Goal: Information Seeking & Learning: Find specific fact

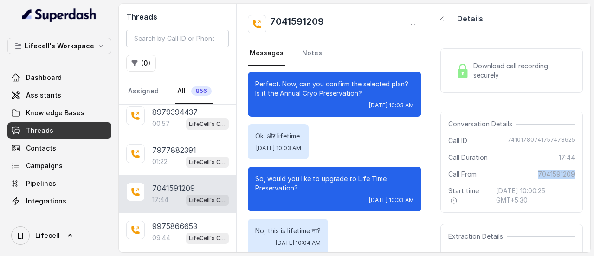
scroll to position [1716, 0]
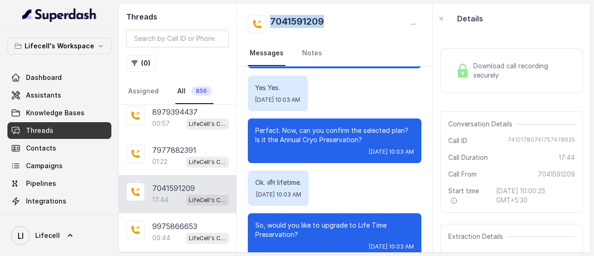
drag, startPoint x: 334, startPoint y: 22, endPoint x: 270, endPoint y: 23, distance: 64.0
click at [270, 23] on div "7041591209" at bounding box center [334, 24] width 173 height 19
copy h2 "7041591209"
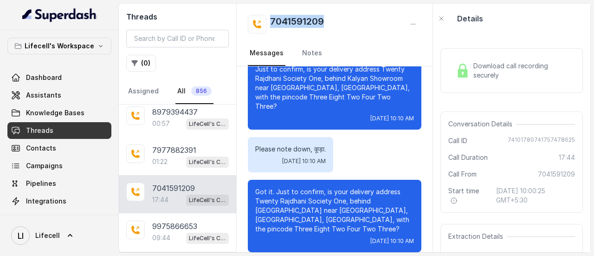
scroll to position [5565, 0]
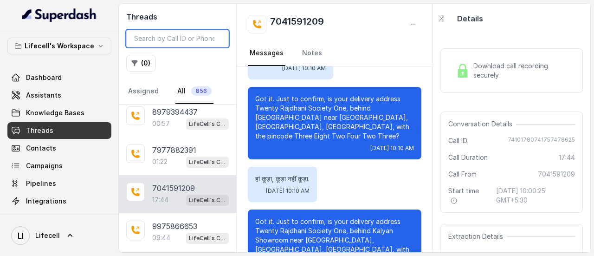
click at [148, 41] on input "search" at bounding box center [177, 39] width 102 height 18
paste input "9418285515"
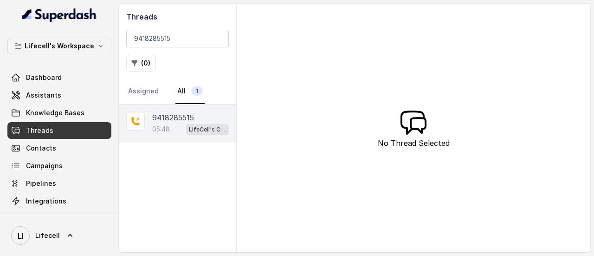
click at [157, 127] on p "05:48" at bounding box center [161, 128] width 18 height 9
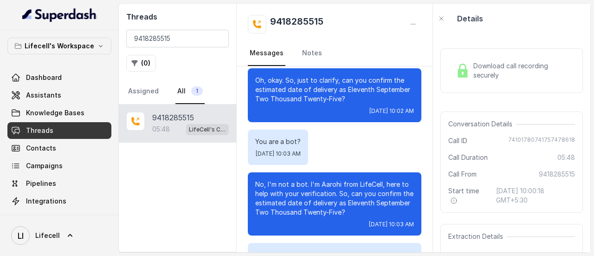
scroll to position [1194, 0]
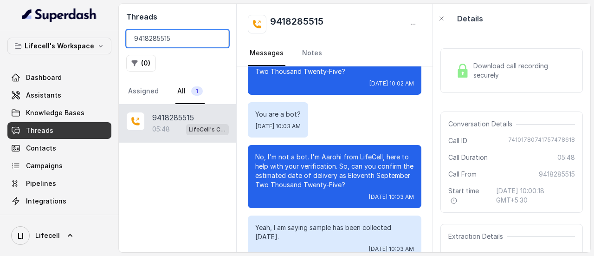
click at [184, 38] on input "9418285515" at bounding box center [177, 39] width 102 height 18
paste input "7903895983"
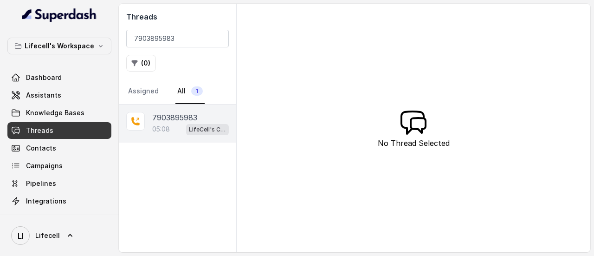
click at [171, 115] on p "7903895983" at bounding box center [174, 117] width 45 height 11
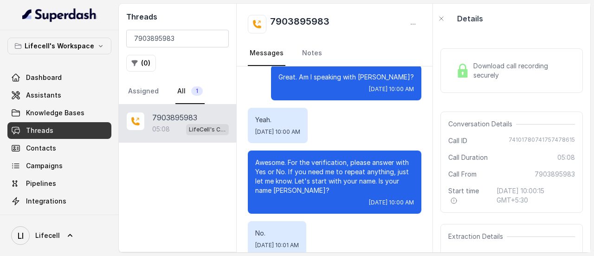
scroll to position [185, 0]
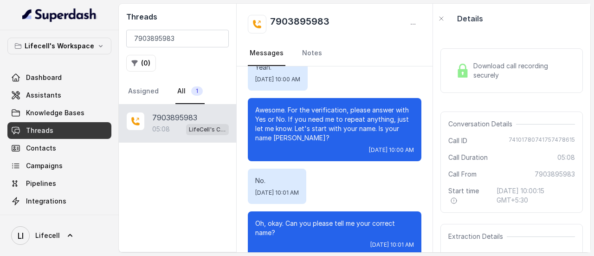
drag, startPoint x: 370, startPoint y: 138, endPoint x: 299, endPoint y: 128, distance: 71.7
click at [299, 128] on p "Awesome. For the verification, please answer with Yes or No. If you need me to …" at bounding box center [334, 123] width 159 height 37
drag, startPoint x: 267, startPoint y: 179, endPoint x: 254, endPoint y: 180, distance: 13.1
click at [254, 180] on div "No. [DATE] 10:01 AM" at bounding box center [277, 185] width 58 height 35
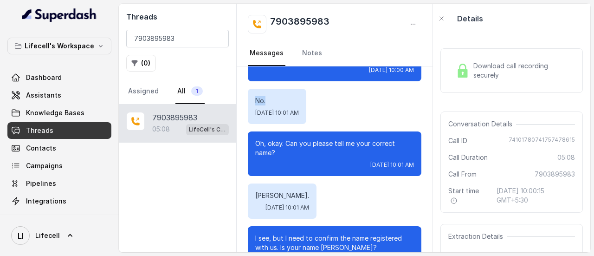
scroll to position [278, 0]
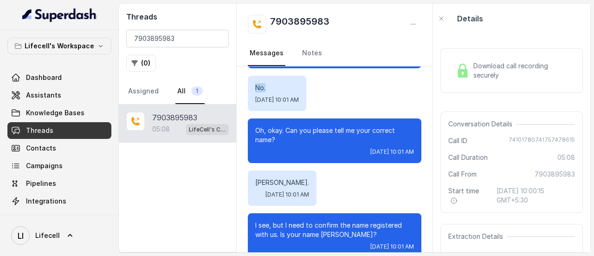
drag, startPoint x: 303, startPoint y: 185, endPoint x: 256, endPoint y: 185, distance: 46.8
click at [256, 185] on p "[PERSON_NAME]." at bounding box center [282, 182] width 54 height 9
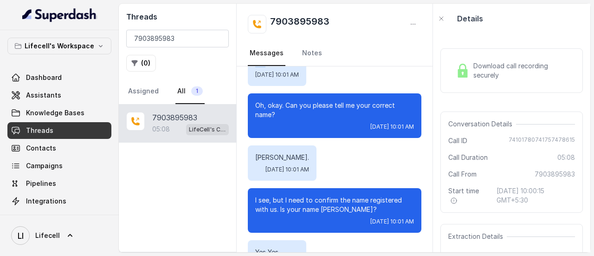
scroll to position [325, 0]
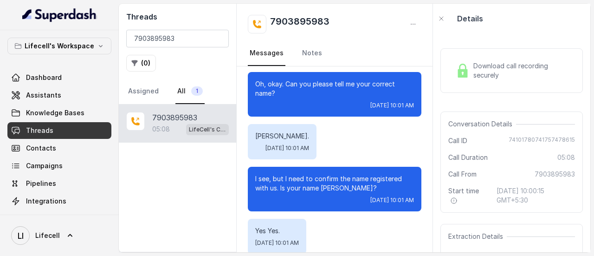
drag, startPoint x: 376, startPoint y: 186, endPoint x: 254, endPoint y: 171, distance: 122.5
click at [254, 171] on div "I see, but I need to confirm the name registered with us. Is your name [PERSON_…" at bounding box center [334, 188] width 173 height 45
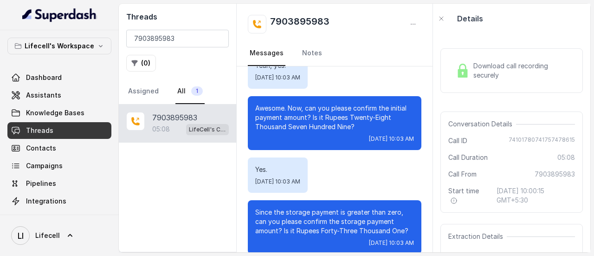
scroll to position [1597, 0]
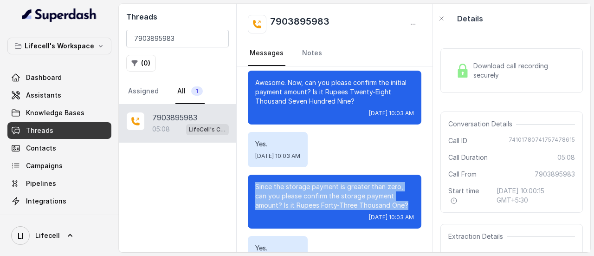
drag, startPoint x: 257, startPoint y: 178, endPoint x: 273, endPoint y: 203, distance: 30.0
click at [273, 203] on p "Since the storage payment is greater than zero, can you please confirm the stor…" at bounding box center [334, 196] width 159 height 28
click at [401, 182] on p "Since the storage payment is greater than zero, can you please confirm the stor…" at bounding box center [334, 196] width 159 height 28
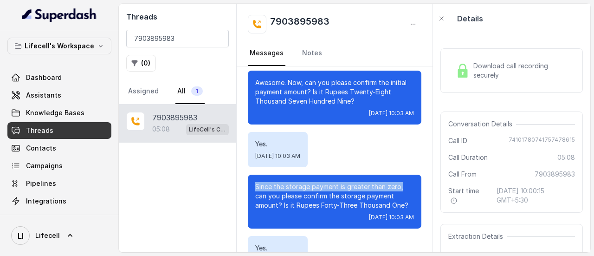
drag, startPoint x: 400, startPoint y: 178, endPoint x: 265, endPoint y: 175, distance: 135.0
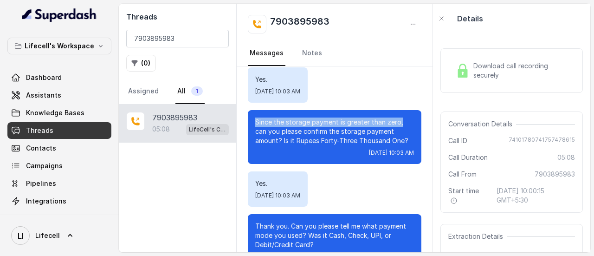
scroll to position [1689, 0]
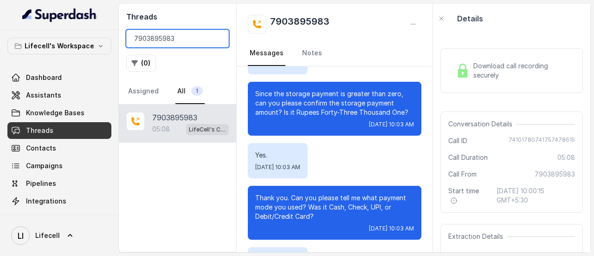
click at [180, 34] on input "7903895983" at bounding box center [177, 39] width 102 height 18
paste input "293344342"
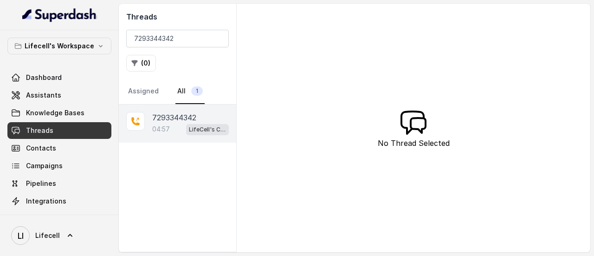
click at [176, 121] on p "7293344342" at bounding box center [174, 117] width 44 height 11
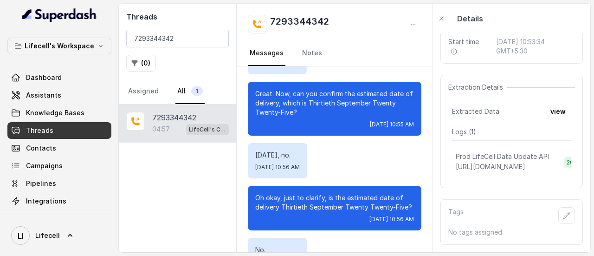
scroll to position [168, 0]
click at [553, 103] on button "view" at bounding box center [557, 111] width 26 height 17
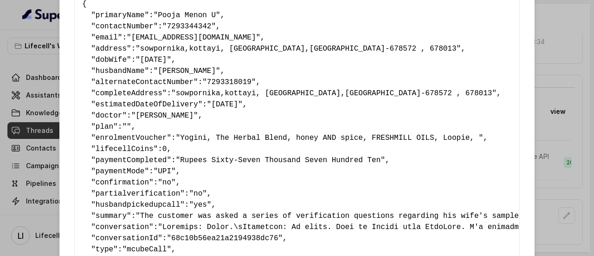
scroll to position [46, 0]
click at [122, 126] on span """" at bounding box center [126, 126] width 9 height 8
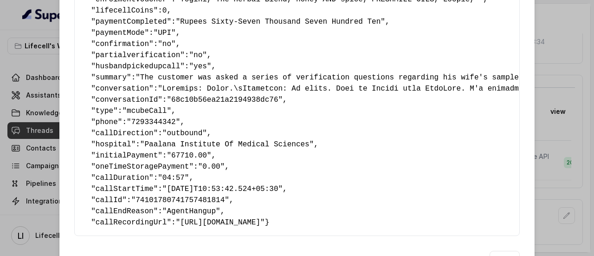
scroll to position [236, 0]
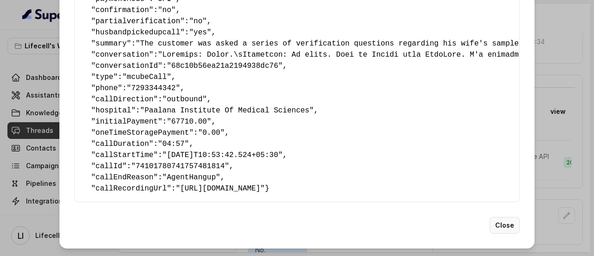
drag, startPoint x: 498, startPoint y: 224, endPoint x: 478, endPoint y: 214, distance: 22.2
click at [498, 224] on button "Close" at bounding box center [504, 225] width 30 height 17
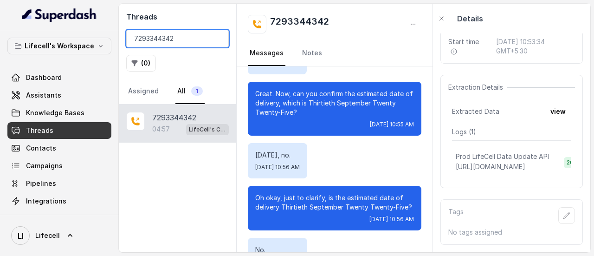
click at [196, 36] on input "7293344342" at bounding box center [177, 39] width 102 height 18
paste input "041591209"
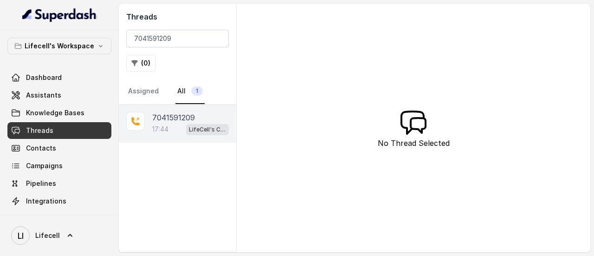
click at [174, 120] on p "7041591209" at bounding box center [173, 117] width 43 height 11
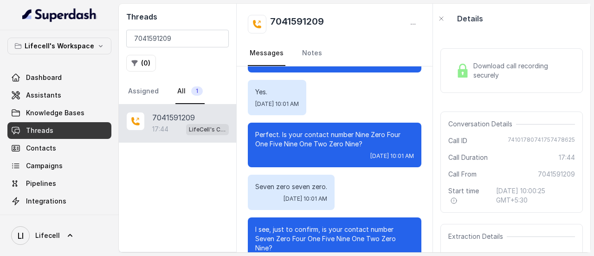
scroll to position [417, 0]
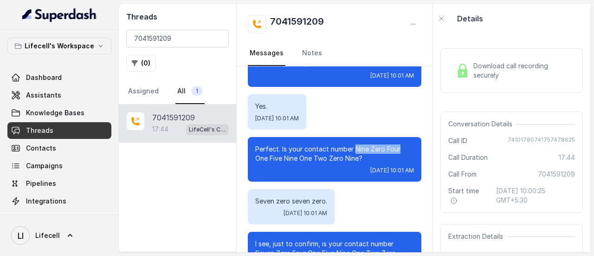
drag, startPoint x: 355, startPoint y: 140, endPoint x: 413, endPoint y: 136, distance: 58.1
click at [413, 137] on div "Perfect. Is your contact number Nine Zero Four One Five Nine One Two Zero Nine?…" at bounding box center [334, 159] width 173 height 45
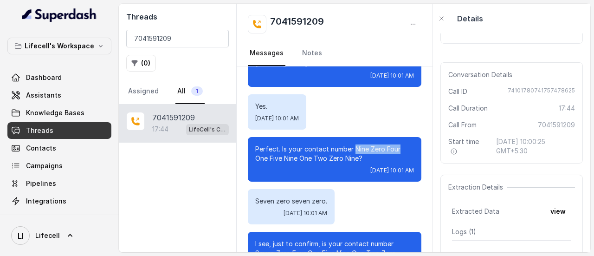
scroll to position [93, 0]
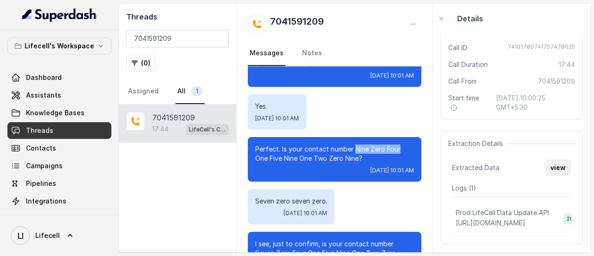
click at [550, 166] on button "view" at bounding box center [557, 167] width 26 height 17
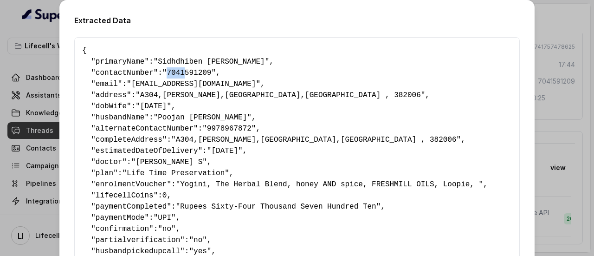
drag, startPoint x: 161, startPoint y: 70, endPoint x: 176, endPoint y: 72, distance: 15.0
click at [176, 72] on span ""7041591209"" at bounding box center [188, 73] width 53 height 8
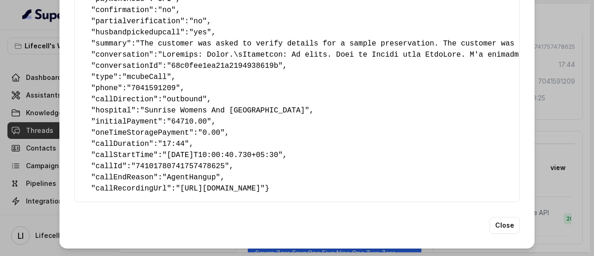
scroll to position [236, 0]
click at [496, 222] on button "Close" at bounding box center [504, 225] width 30 height 17
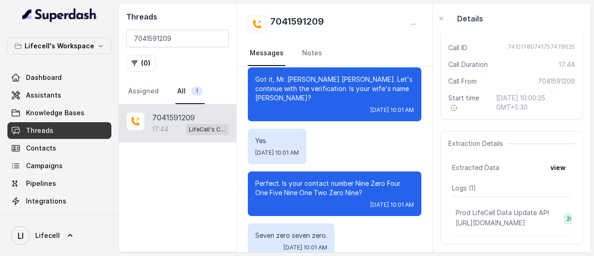
scroll to position [371, 0]
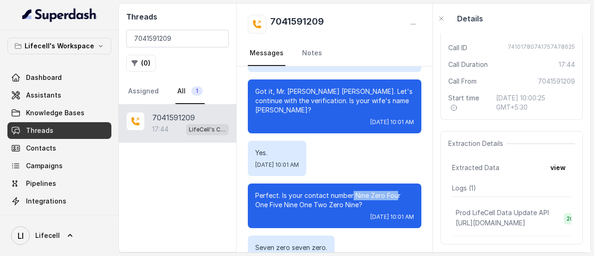
drag, startPoint x: 352, startPoint y: 185, endPoint x: 398, endPoint y: 182, distance: 45.5
click at [398, 191] on p "Perfect. Is your contact number Nine Zero Four One Five Nine One Two Zero Nine?" at bounding box center [334, 200] width 159 height 19
click at [551, 163] on button "view" at bounding box center [557, 167] width 26 height 17
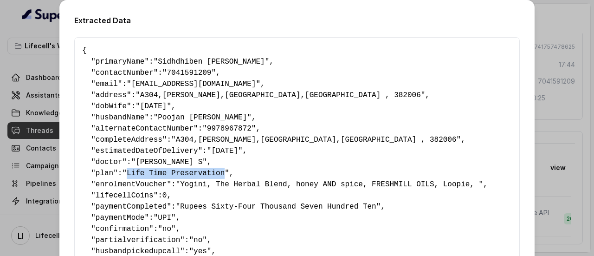
drag, startPoint x: 125, startPoint y: 170, endPoint x: 429, endPoint y: 95, distance: 313.5
click at [212, 172] on span ""Life Time Preservation"" at bounding box center [175, 173] width 107 height 8
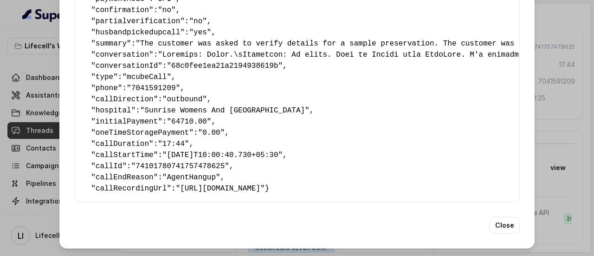
scroll to position [236, 0]
click at [510, 225] on button "Close" at bounding box center [504, 225] width 30 height 17
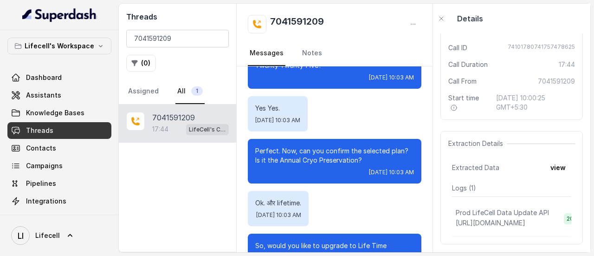
scroll to position [1716, 0]
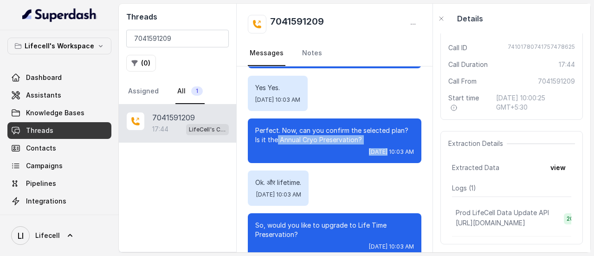
drag, startPoint x: 277, startPoint y: 111, endPoint x: 348, endPoint y: 123, distance: 72.0
click at [348, 123] on div "Perfect. Now, can you confirm the selected plan? Is it the Annual Cryo Preserva…" at bounding box center [334, 140] width 173 height 45
click at [359, 126] on p "Perfect. Now, can you confirm the selected plan? Is it the Annual Cryo Preserva…" at bounding box center [334, 135] width 159 height 19
drag, startPoint x: 280, startPoint y: 112, endPoint x: 363, endPoint y: 113, distance: 83.0
click at [363, 126] on p "Perfect. Now, can you confirm the selected plan? Is it the Annual Cryo Preserva…" at bounding box center [334, 135] width 159 height 19
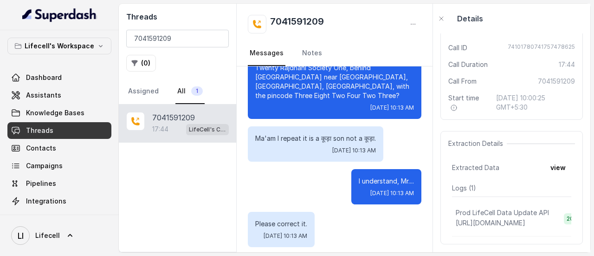
scroll to position [6585, 0]
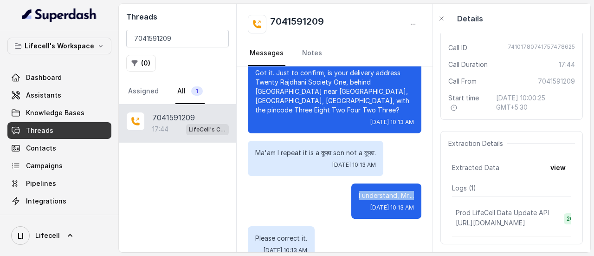
drag, startPoint x: 390, startPoint y: 166, endPoint x: 328, endPoint y: 170, distance: 62.3
click at [351, 183] on div "I understand, Mr.... [DATE] 10:13 AM" at bounding box center [386, 200] width 70 height 35
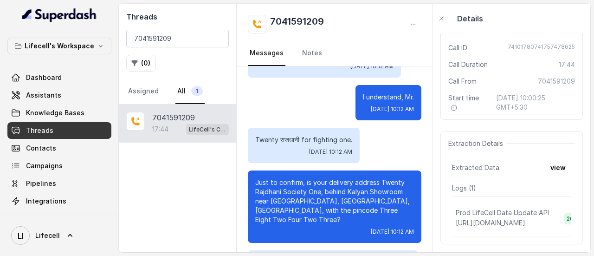
scroll to position [6353, 0]
drag, startPoint x: 255, startPoint y: 224, endPoint x: 278, endPoint y: 224, distance: 22.7
drag, startPoint x: 328, startPoint y: 173, endPoint x: 342, endPoint y: 171, distance: 14.0
click at [342, 178] on p "Just to confirm, is your delivery address Twenty Rajdhani Society One, behind K…" at bounding box center [334, 201] width 159 height 46
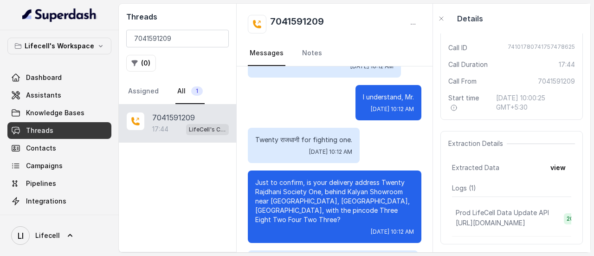
drag, startPoint x: 255, startPoint y: 227, endPoint x: 278, endPoint y: 223, distance: 23.0
click at [552, 166] on button "view" at bounding box center [557, 167] width 26 height 17
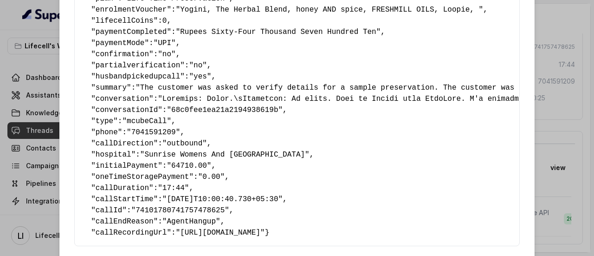
scroll to position [236, 0]
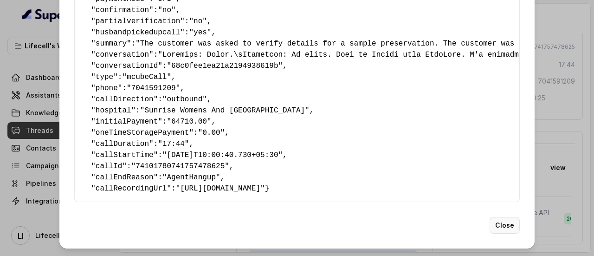
click at [505, 226] on button "Close" at bounding box center [504, 225] width 30 height 17
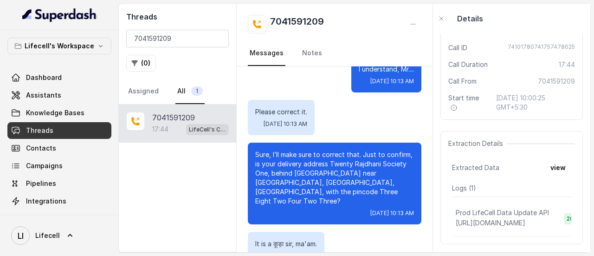
scroll to position [6724, 0]
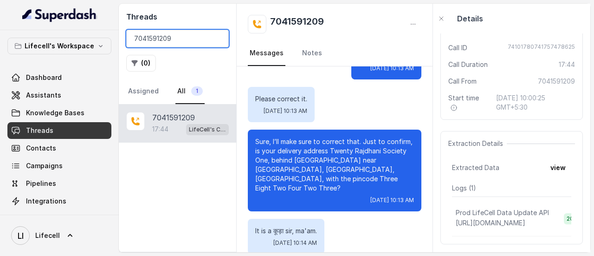
click at [180, 45] on input "7041591209" at bounding box center [177, 39] width 102 height 18
paste input "9884121413"
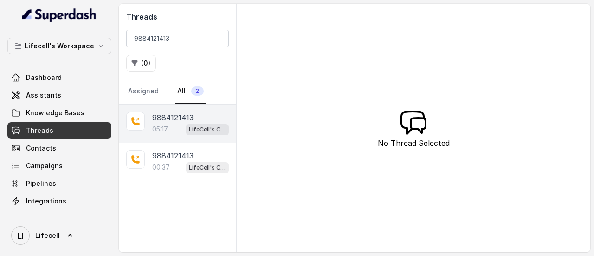
click at [175, 119] on p "9884121413" at bounding box center [172, 117] width 41 height 11
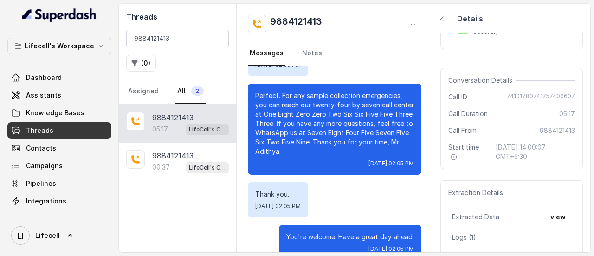
scroll to position [93, 0]
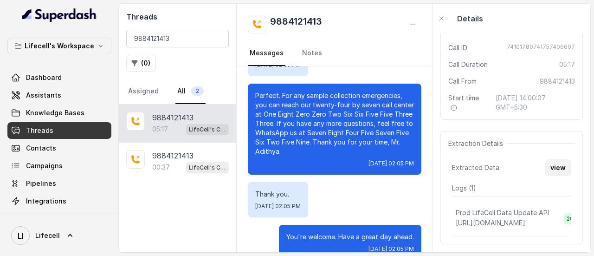
click at [544, 165] on button "view" at bounding box center [557, 167] width 26 height 17
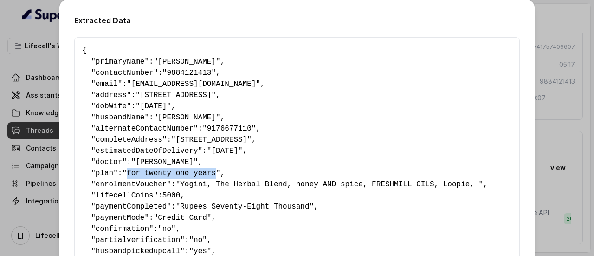
drag, startPoint x: 205, startPoint y: 173, endPoint x: 124, endPoint y: 174, distance: 80.2
click at [124, 174] on span ""for twenty one years"" at bounding box center [171, 173] width 98 height 8
click at [568, 123] on div "Extracted Data { " primaryName ": "[PERSON_NAME]" , " contactNumber ": "9884121…" at bounding box center [297, 128] width 594 height 256
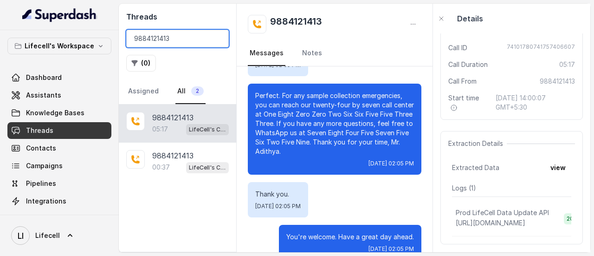
click at [200, 33] on input "9884121413" at bounding box center [177, 39] width 102 height 18
paste input "909634989"
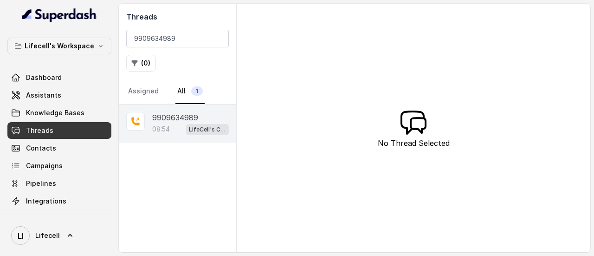
click at [171, 123] on div "08:54 LifeCell's Call Assistant" at bounding box center [190, 129] width 77 height 12
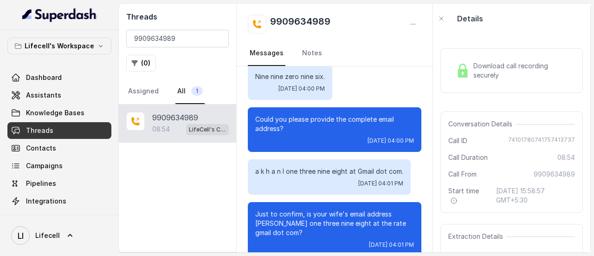
scroll to position [742, 0]
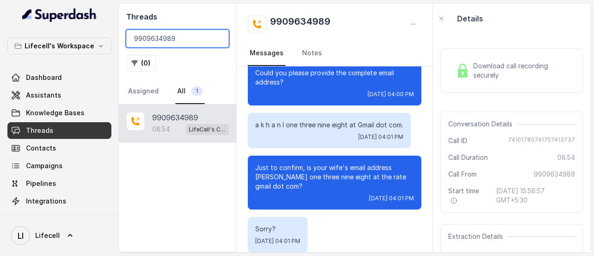
click at [173, 30] on input "9909634989" at bounding box center [177, 39] width 102 height 18
paste input "884121413"
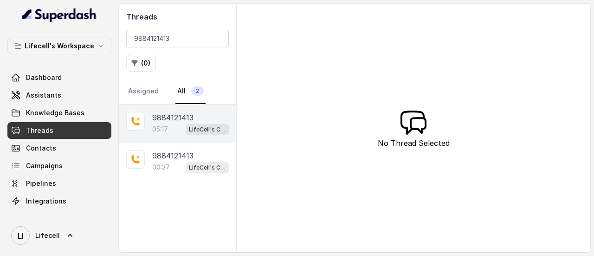
click at [166, 124] on p "05:17" at bounding box center [160, 128] width 16 height 9
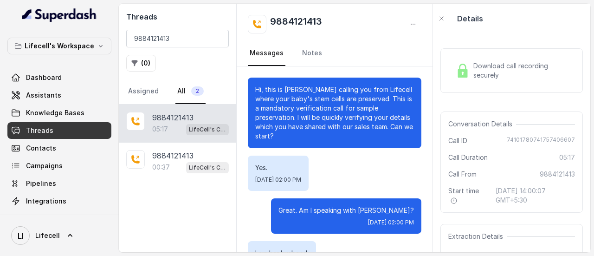
scroll to position [2533, 0]
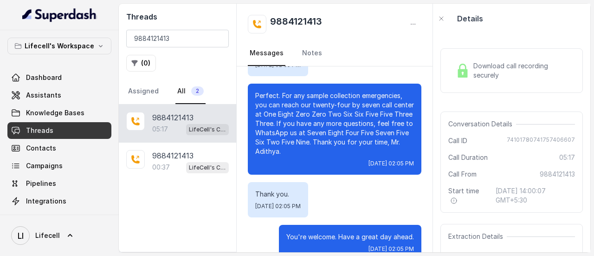
click at [527, 140] on span "74101780741757406607" at bounding box center [540, 140] width 68 height 9
copy span "74101780741757406607"
click at [180, 43] on input "9884121413" at bounding box center [177, 39] width 102 height 18
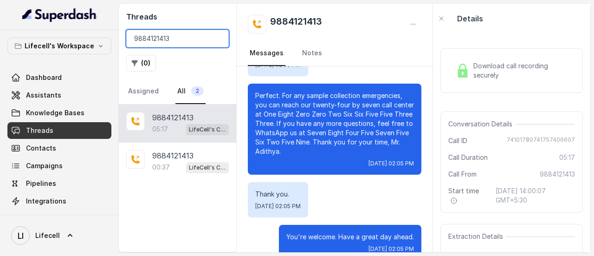
paste input "909634989"
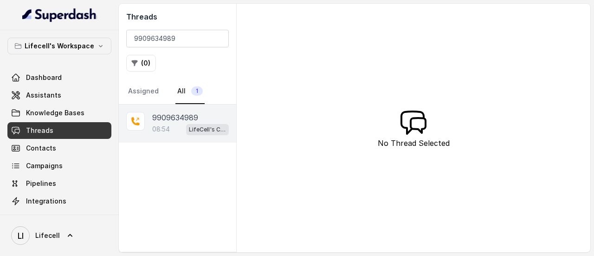
click at [198, 123] on div "LifeCell's Call Assistant" at bounding box center [207, 129] width 43 height 12
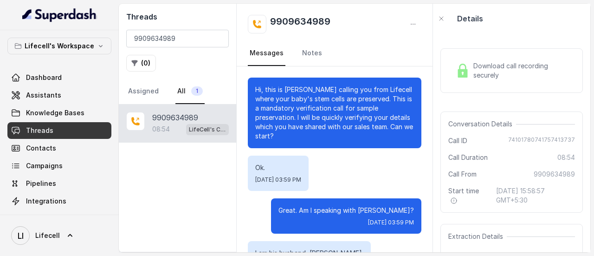
scroll to position [4724, 0]
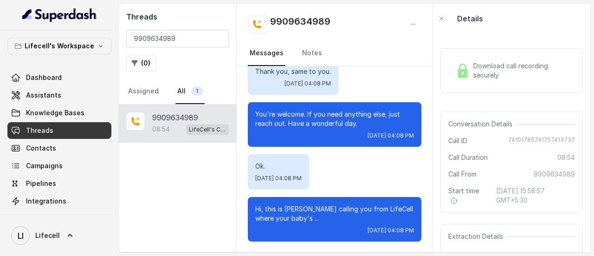
click at [525, 143] on span "74101780741757413737" at bounding box center [541, 140] width 67 height 9
copy span "74101780741757413737"
click at [179, 43] on input "9909634989" at bounding box center [177, 39] width 102 height 18
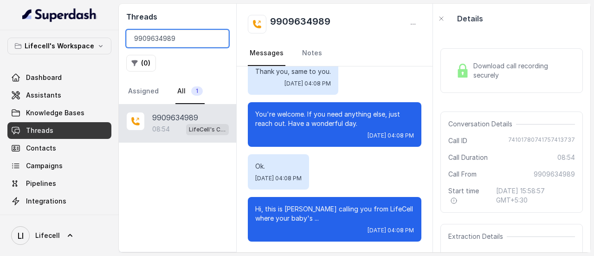
paste input "884121413"
type input "9884121413"
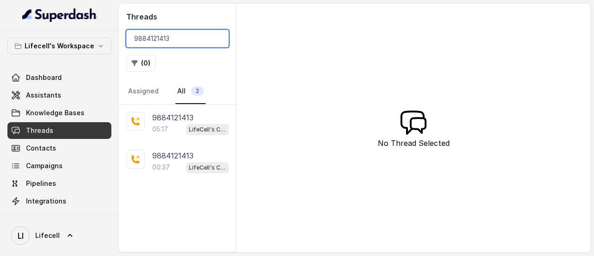
click at [218, 35] on input "9884121413" at bounding box center [177, 39] width 102 height 18
click at [218, 37] on input "9884121413" at bounding box center [177, 39] width 102 height 18
